Goal: Transaction & Acquisition: Book appointment/travel/reservation

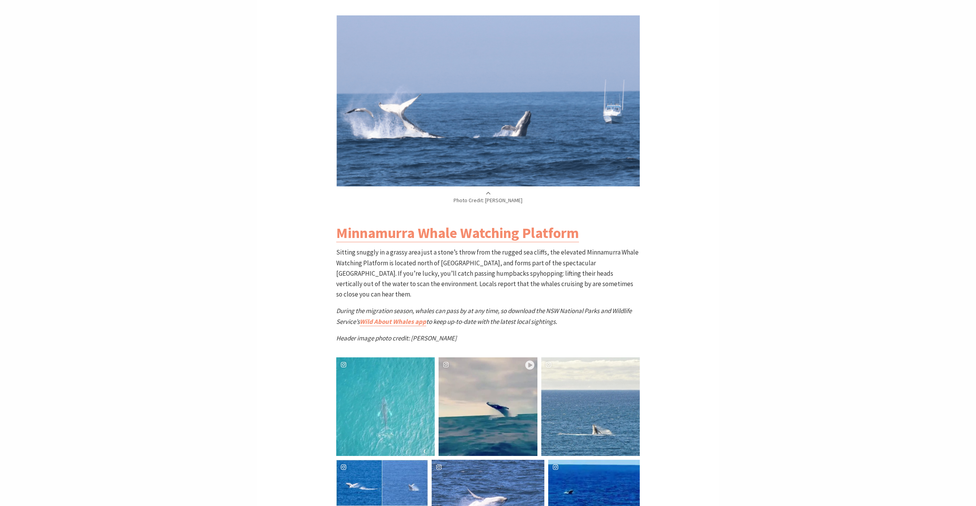
scroll to position [328, 320]
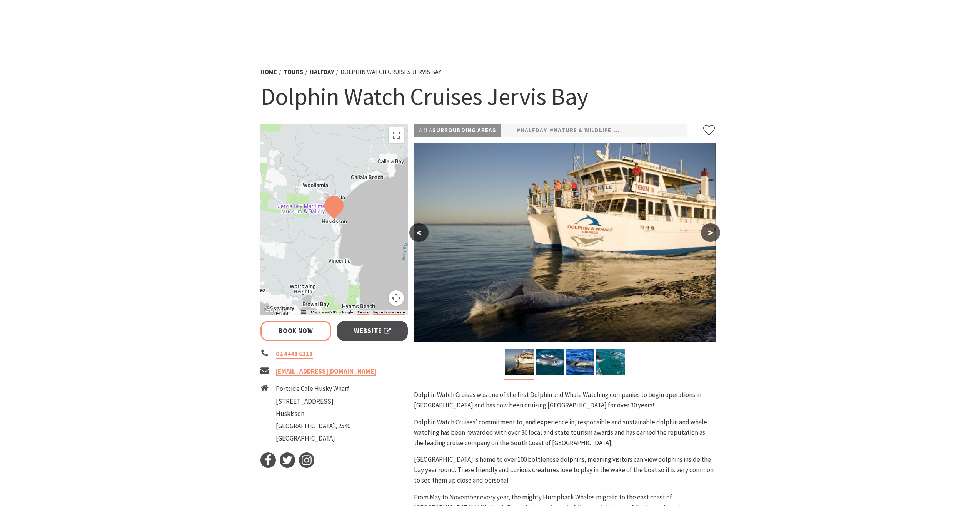
select select "3"
select select "2"
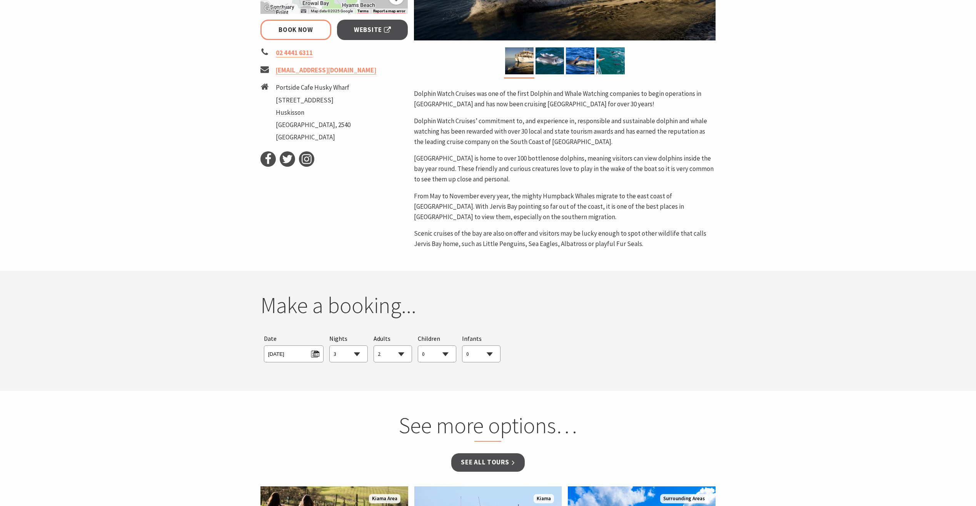
scroll to position [385, 0]
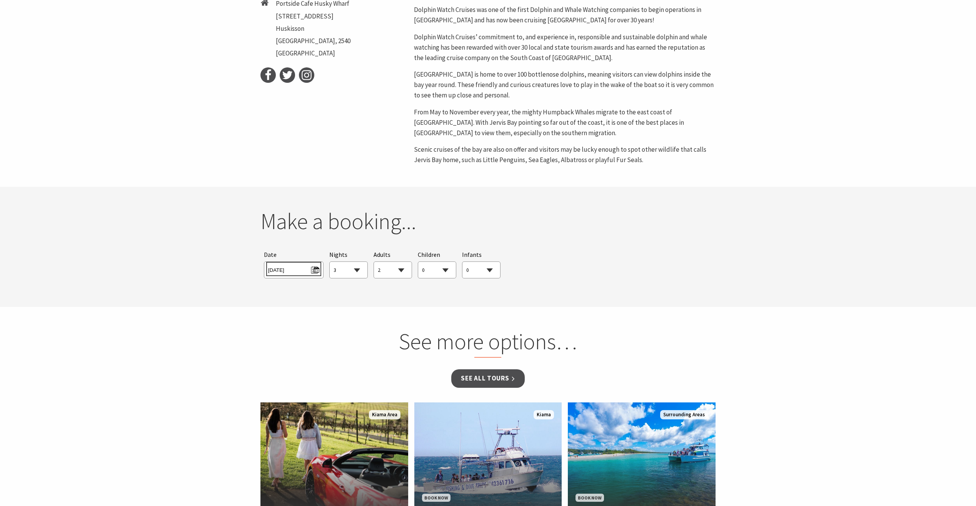
click at [316, 272] on span "Sat 27/09/2025" at bounding box center [293, 269] width 51 height 10
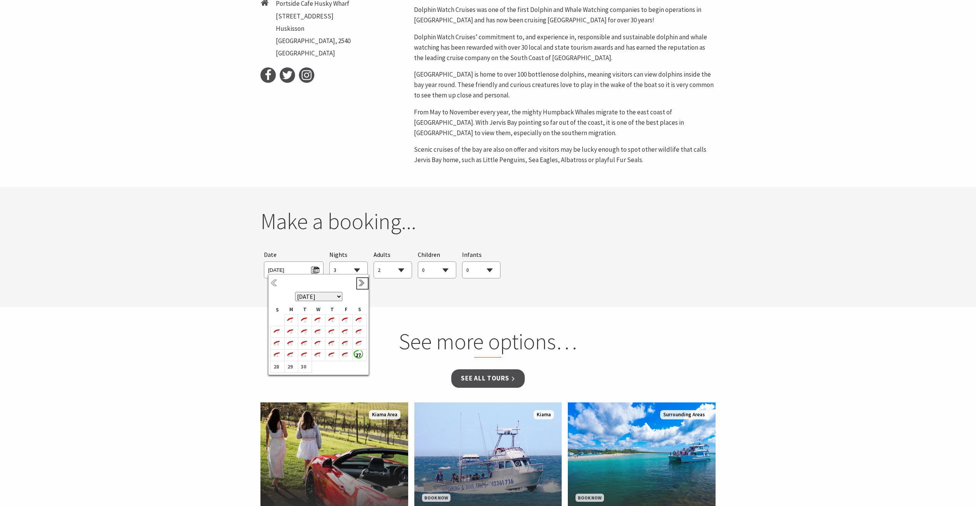
click at [363, 286] on link "Next" at bounding box center [362, 283] width 8 height 8
click at [302, 357] on b "21" at bounding box center [303, 355] width 10 height 10
click at [356, 269] on select "1 2 3 4 5 6 7 8 9 10 11 12 13 14 15 16 17 18 19 20 21 22 23 24 25 26 27 28 29 30" at bounding box center [349, 270] width 38 height 17
select select "1"
click at [330, 262] on select "1 2 3 4 5 6 7 8 9 10 11 12 13 14 15 16 17 18 19 20 21 22 23 24 25 26 27 28 29 30" at bounding box center [349, 270] width 38 height 17
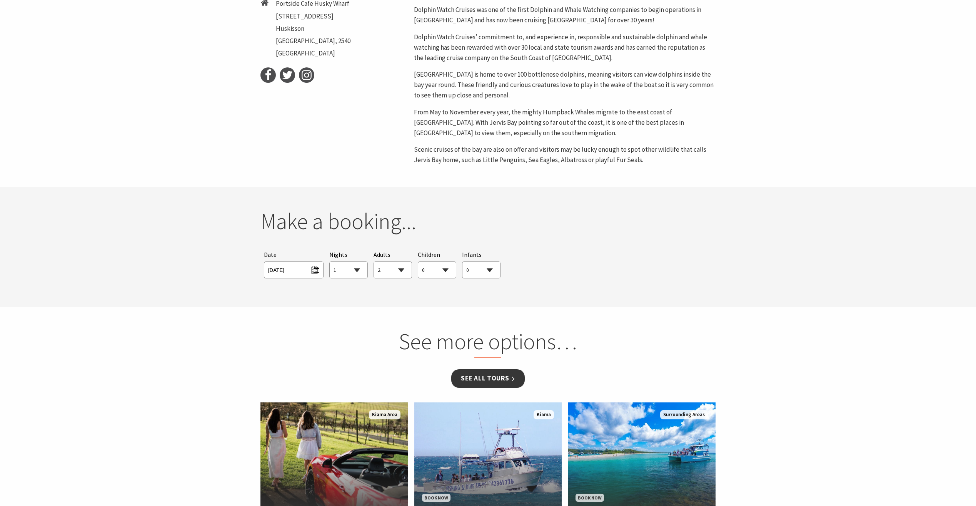
click at [466, 376] on link "See all Tours" at bounding box center [487, 378] width 73 height 18
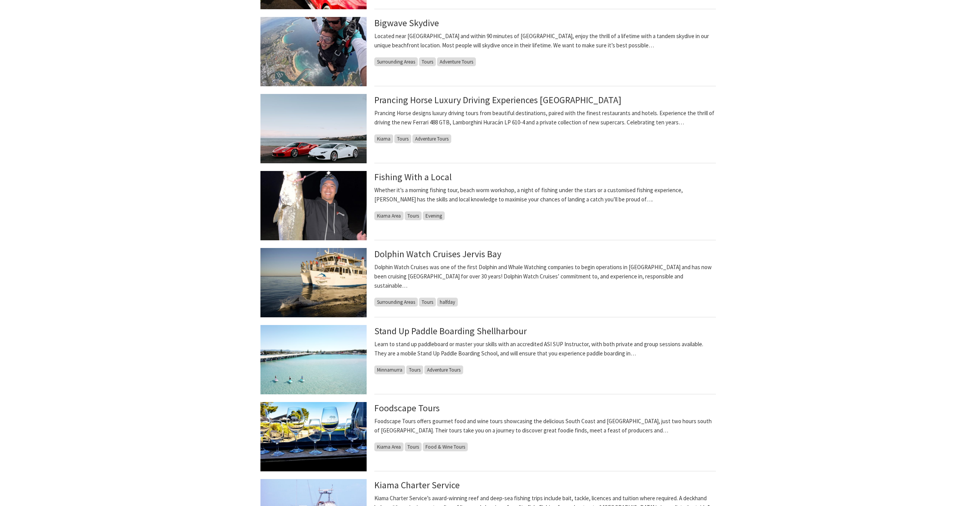
scroll to position [423, 0]
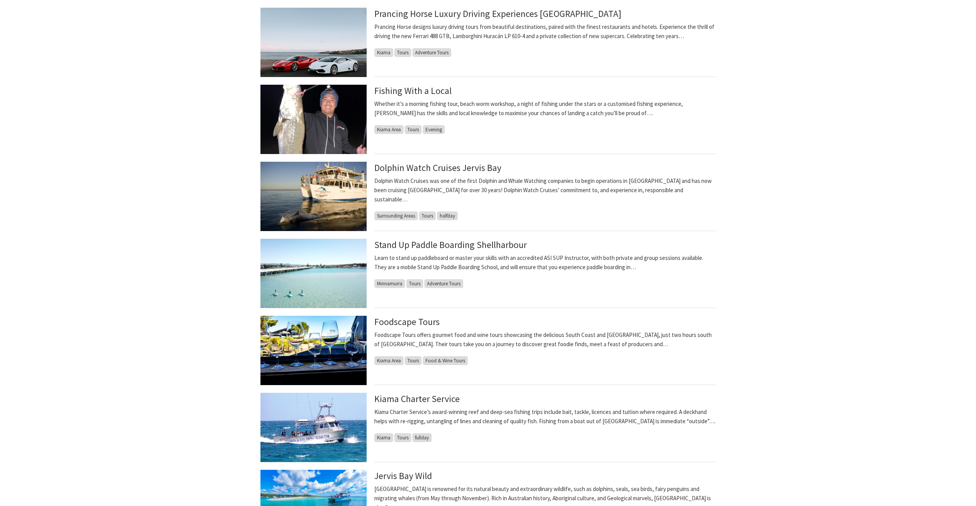
click at [308, 201] on img at bounding box center [313, 196] width 106 height 69
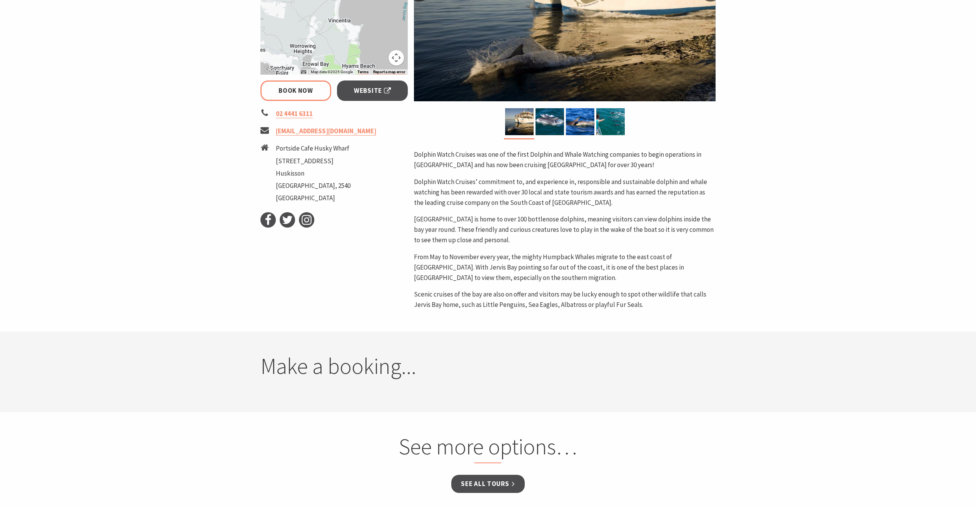
select select "2"
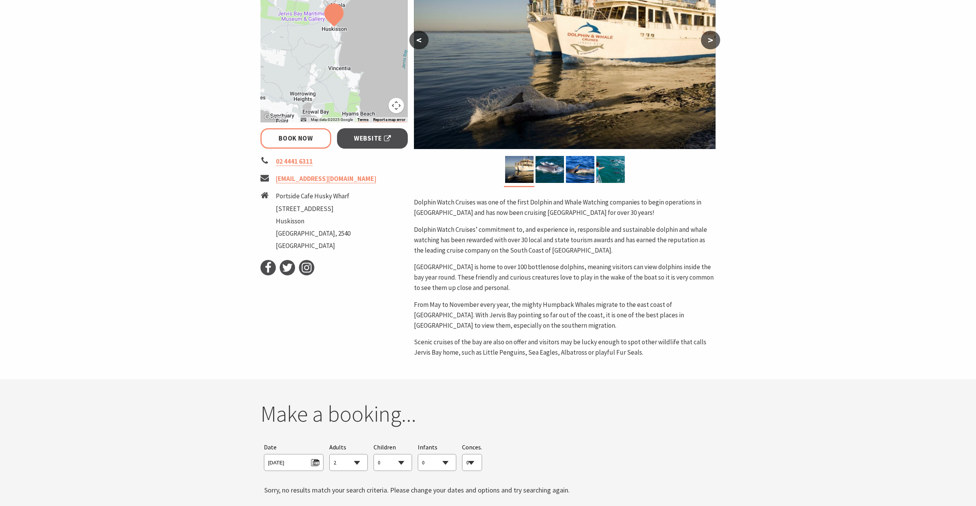
scroll to position [77, 0]
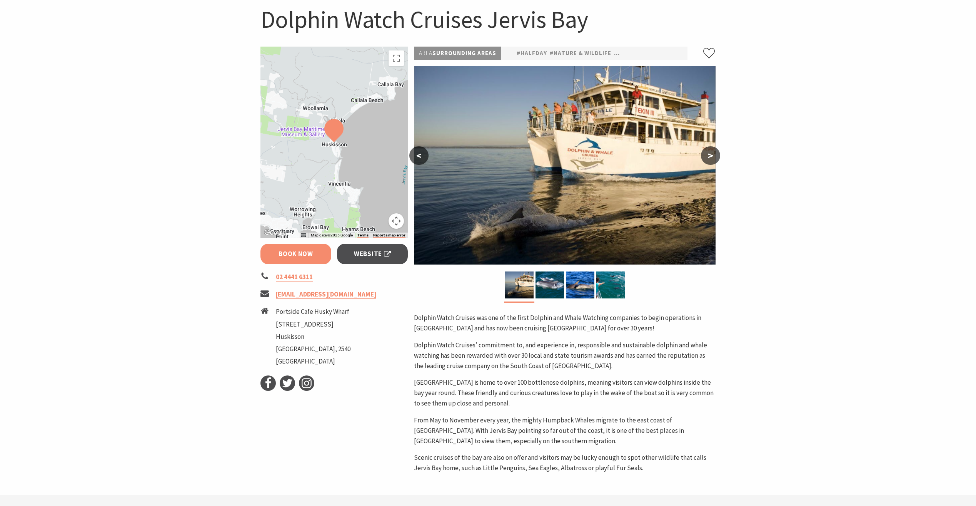
click at [285, 257] on link "Book Now" at bounding box center [295, 254] width 71 height 20
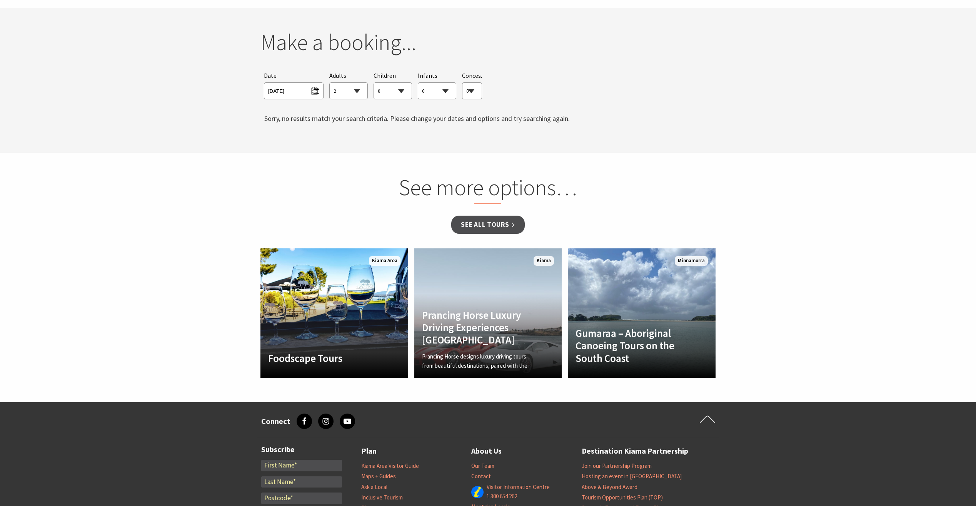
scroll to position [571, 0]
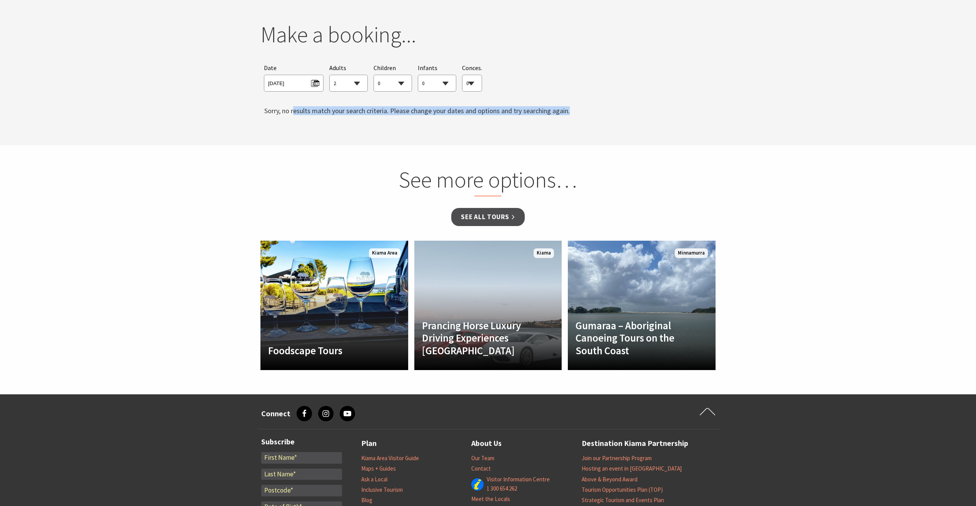
drag, startPoint x: 295, startPoint y: 110, endPoint x: 584, endPoint y: 113, distance: 289.8
click at [584, 113] on h3 "Sorry, no results match your search criteria. Please change your dates and opti…" at bounding box center [488, 111] width 456 height 8
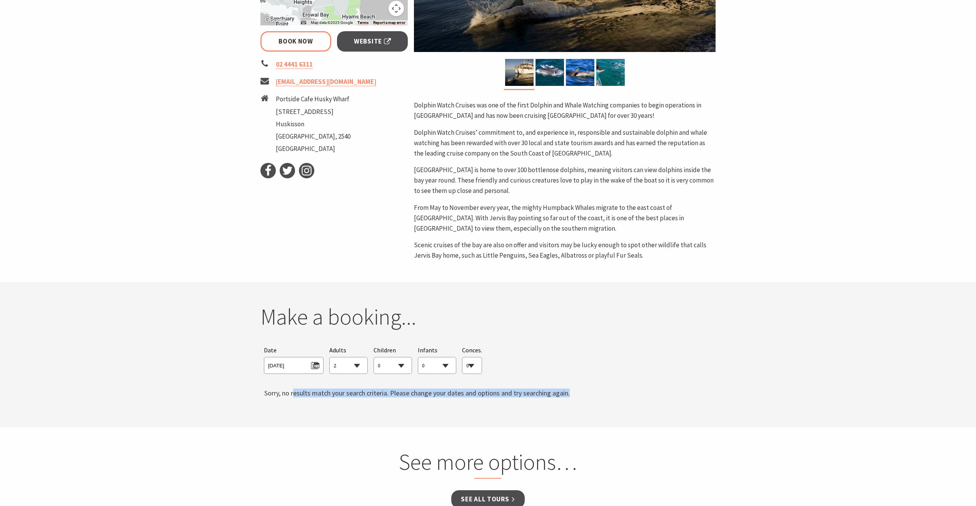
scroll to position [225, 0]
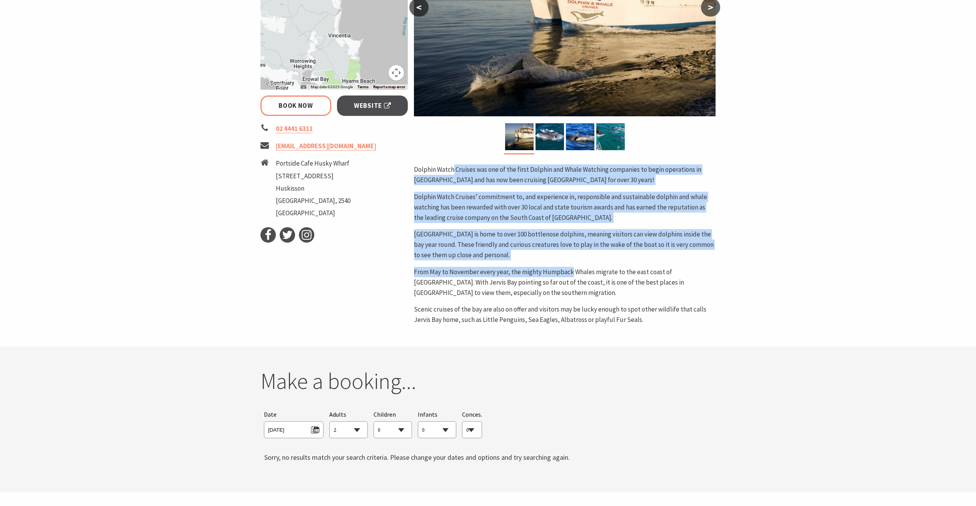
drag, startPoint x: 454, startPoint y: 169, endPoint x: 569, endPoint y: 261, distance: 147.6
click at [569, 261] on div "Dolphin Watch Cruises was one of the first Dolphin and Whale Watching companies…" at bounding box center [565, 244] width 302 height 160
drag, startPoint x: 569, startPoint y: 261, endPoint x: 477, endPoint y: 263, distance: 92.4
click at [477, 263] on div "Dolphin Watch Cruises was one of the first Dolphin and Whale Watching companies…" at bounding box center [565, 244] width 302 height 160
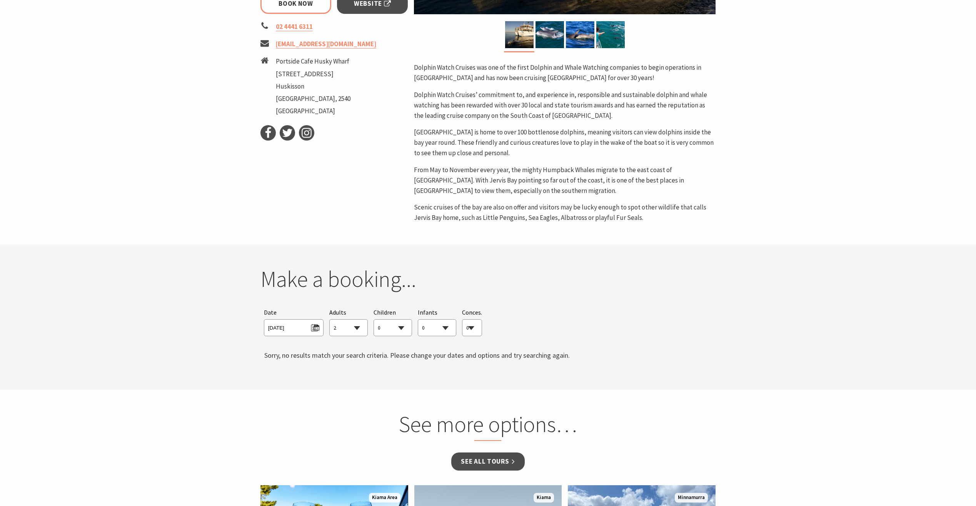
scroll to position [379, 0]
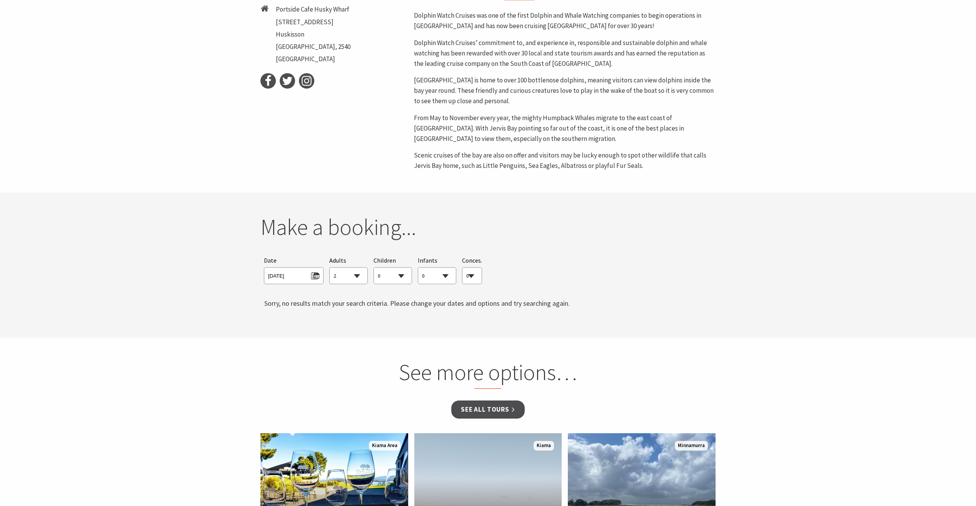
click at [364, 283] on select "0 1 2 3 4 5 6 7 8 9 10 11 12 13 14 15 16 17 18 19 20 21 22 23 24 25 26 27 28 29…" at bounding box center [349, 275] width 38 height 17
click at [362, 283] on select "0 1 2 3 4 5 6 7 8 9 10 11 12 13 14 15 16 17 18 19 20 21 22 23 24 25 26 27 28 29…" at bounding box center [349, 275] width 38 height 17
